Goal: Navigation & Orientation: Find specific page/section

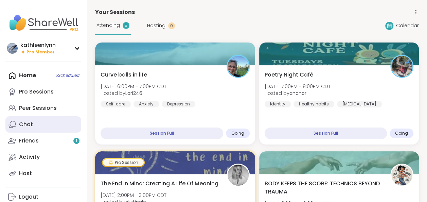
click at [30, 122] on div "Chat" at bounding box center [26, 124] width 14 height 7
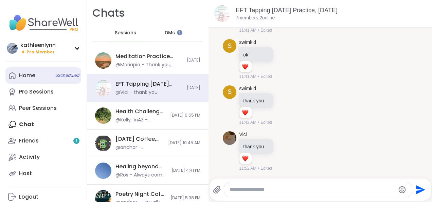
click at [30, 73] on div "Home 5 Scheduled" at bounding box center [27, 75] width 16 height 7
